Goal: Find specific page/section: Find specific page/section

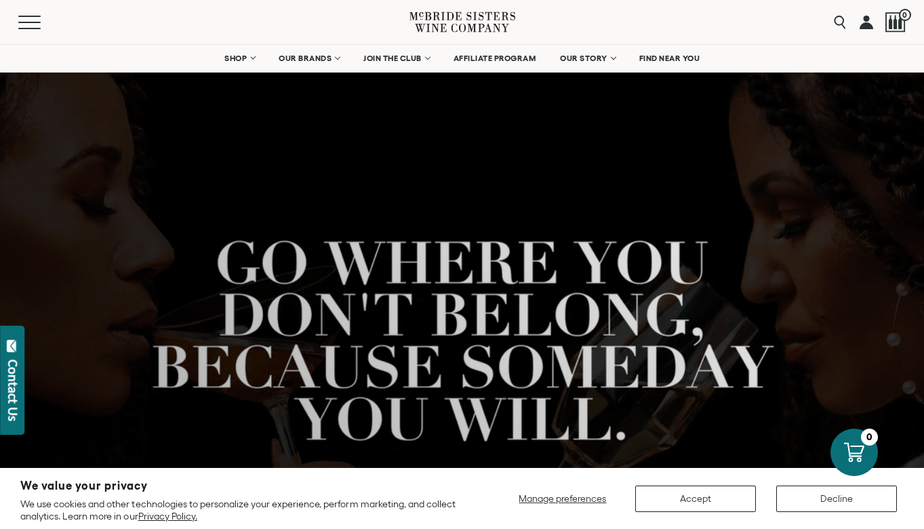
click at [708, 497] on button "Accept" at bounding box center [695, 498] width 121 height 26
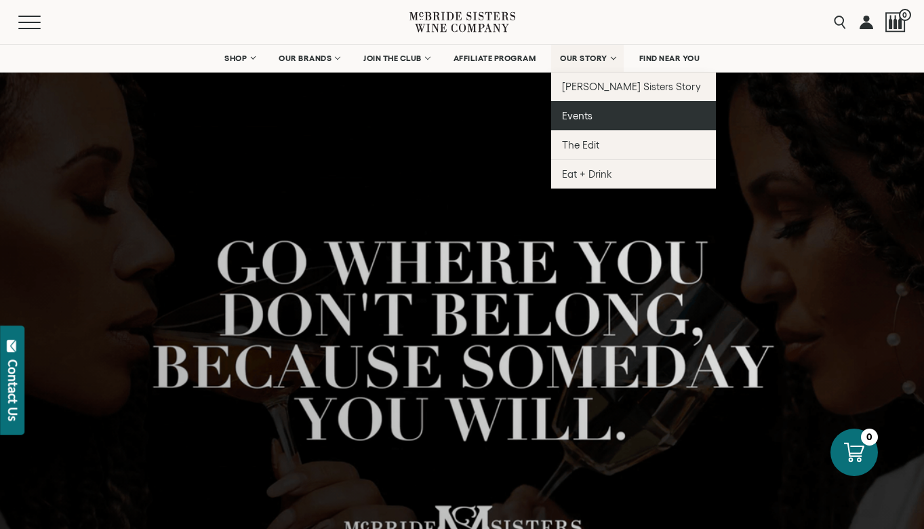
click at [577, 120] on span "Events" at bounding box center [577, 116] width 30 height 12
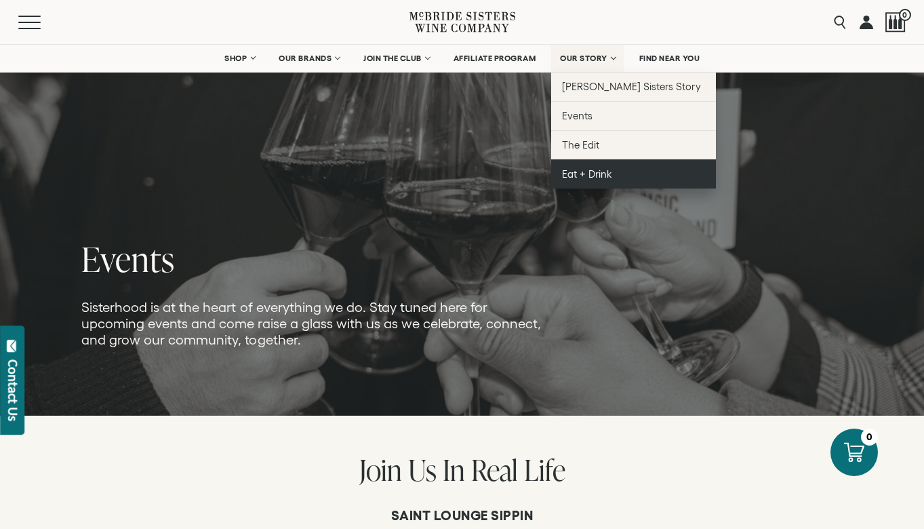
click at [579, 169] on span "Eat + Drink" at bounding box center [587, 174] width 50 height 12
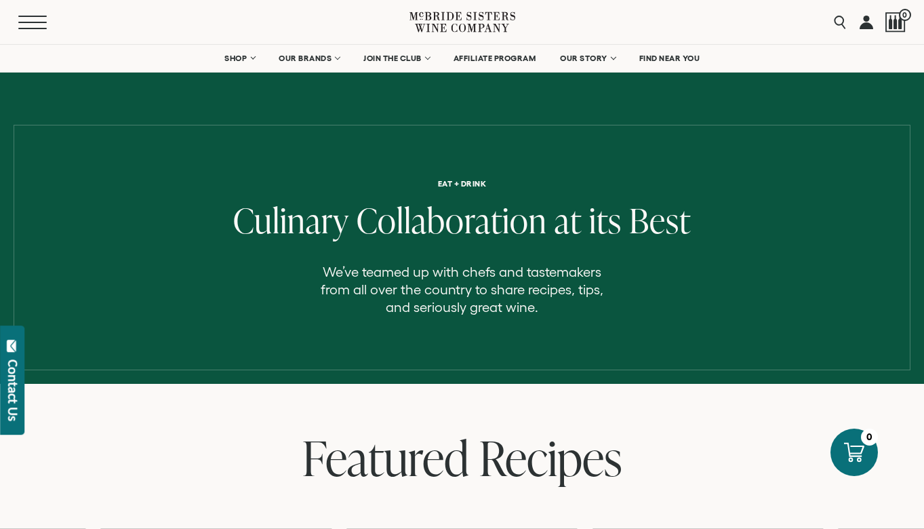
click at [37, 18] on button "Menu" at bounding box center [42, 23] width 49 height 14
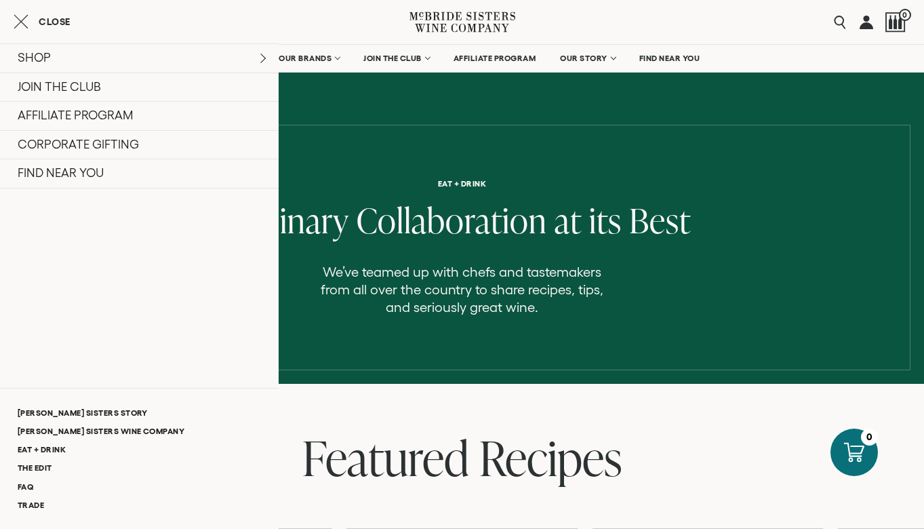
click at [20, 16] on icon "Close cart" at bounding box center [21, 22] width 15 height 16
